Goal: Information Seeking & Learning: Understand process/instructions

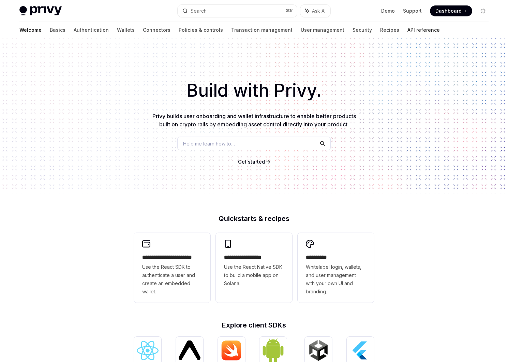
click at [408, 28] on link "API reference" at bounding box center [424, 30] width 32 height 16
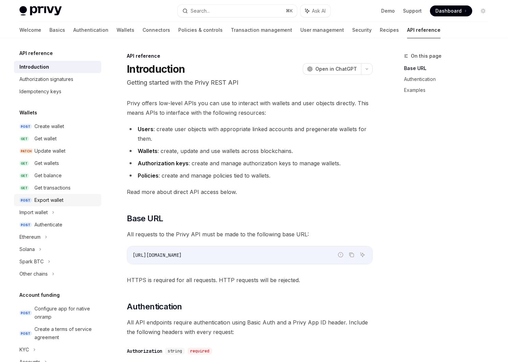
click at [46, 202] on div "Export wallet" at bounding box center [48, 200] width 29 height 8
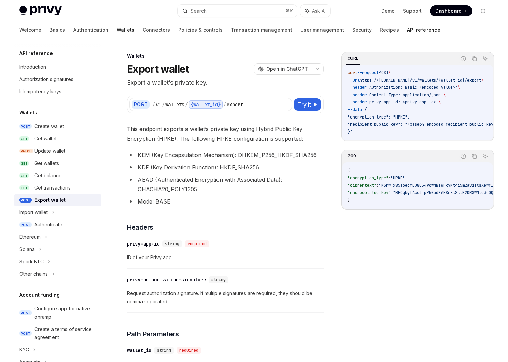
click at [117, 29] on link "Wallets" at bounding box center [126, 30] width 18 height 16
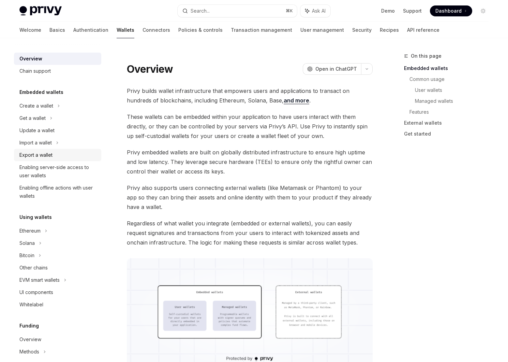
click at [44, 152] on div "Export a wallet" at bounding box center [35, 155] width 33 height 8
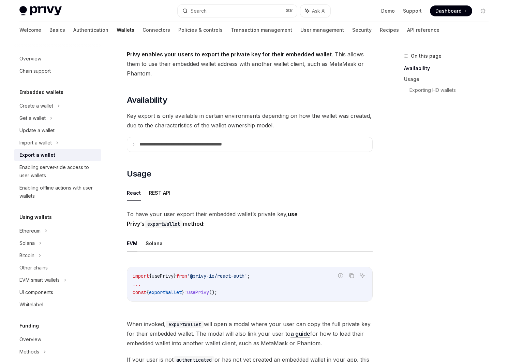
scroll to position [79, 0]
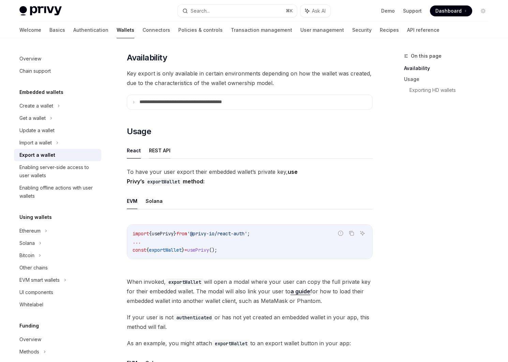
click at [155, 146] on button "REST API" at bounding box center [159, 150] width 21 height 16
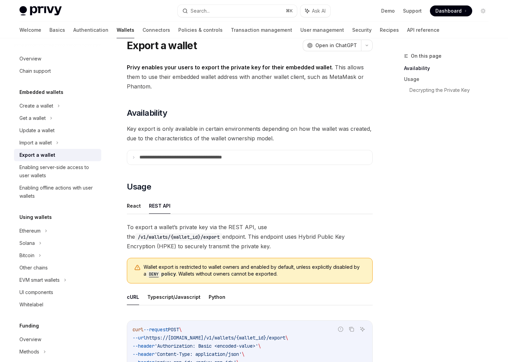
scroll to position [26, 0]
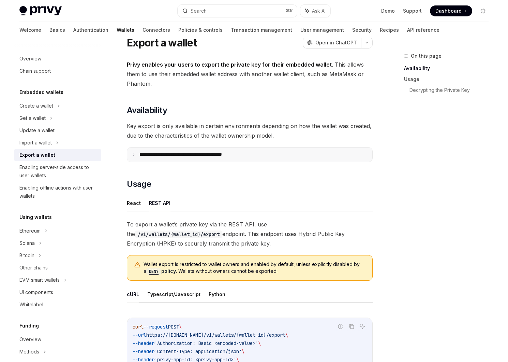
click at [194, 155] on p "**********" at bounding box center [196, 154] width 113 height 6
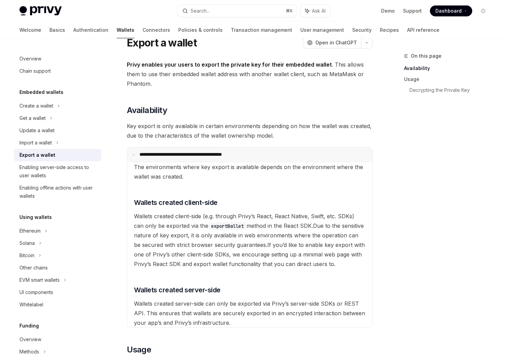
click at [194, 155] on p "**********" at bounding box center [195, 154] width 111 height 6
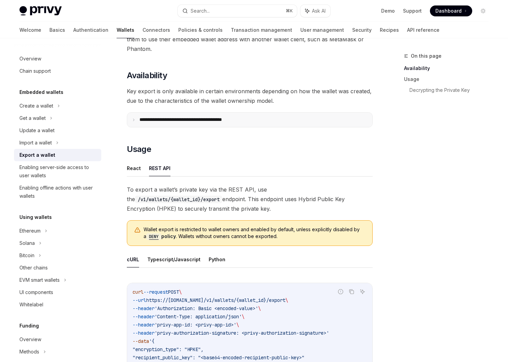
scroll to position [75, 0]
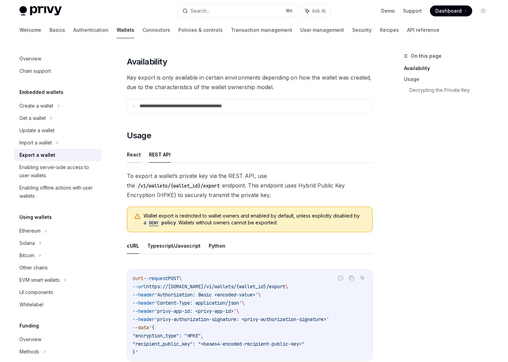
click at [140, 154] on button "React" at bounding box center [134, 154] width 14 height 16
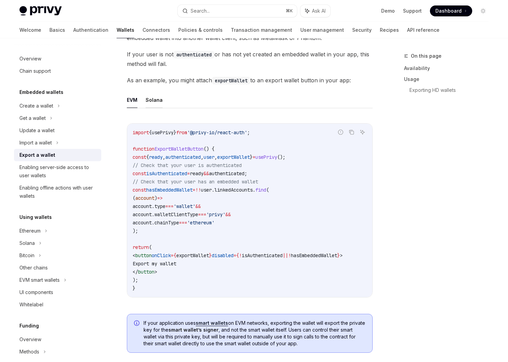
scroll to position [167, 0]
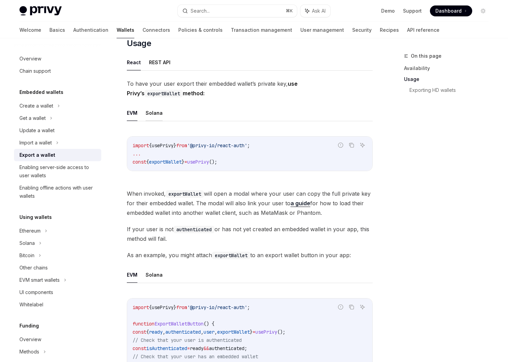
click at [154, 113] on button "Solana" at bounding box center [154, 113] width 17 height 16
click at [159, 61] on button "REST API" at bounding box center [159, 62] width 21 height 16
type textarea "*"
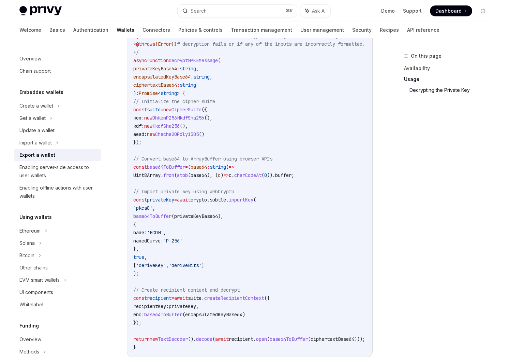
scroll to position [792, 0]
